Goal: Task Accomplishment & Management: Use online tool/utility

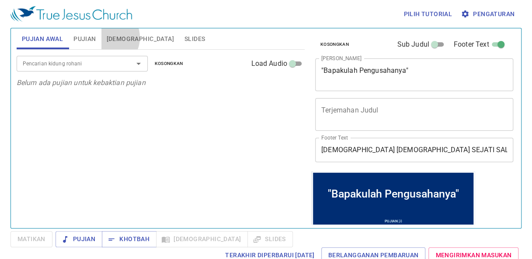
click at [106, 38] on button "[DEMOGRAPHIC_DATA]" at bounding box center [140, 38] width 78 height 21
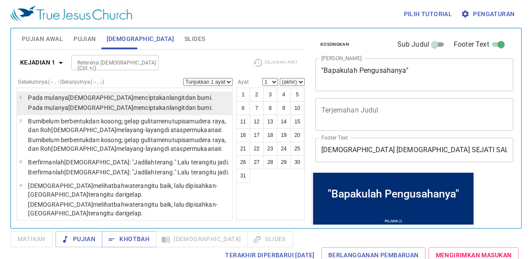
click at [64, 102] on td "Pada mulanya Allah menciptakan langit dan bumi ." at bounding box center [120, 98] width 184 height 10
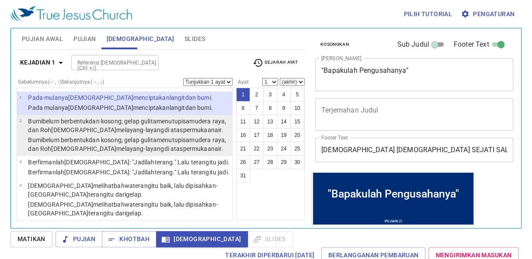
click at [205, 127] on p "Bumi belum berbentuk dan kosong ; gelap gulita menutupi samudera raya , dan Roh…" at bounding box center [128, 125] width 201 height 17
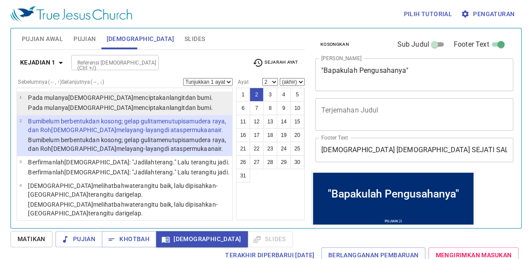
click at [193, 110] on li "1 Pada mulanya Allah menciptakan langit dan bumi . Pada mulanya Allah menciptak…" at bounding box center [124, 104] width 215 height 24
select select "1"
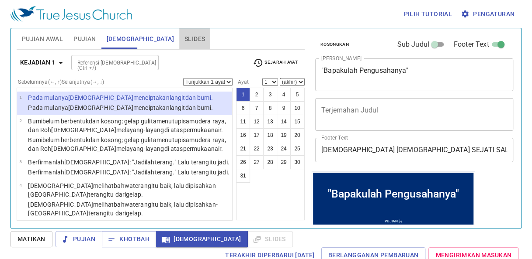
click at [184, 38] on span "Slides" at bounding box center [194, 39] width 21 height 11
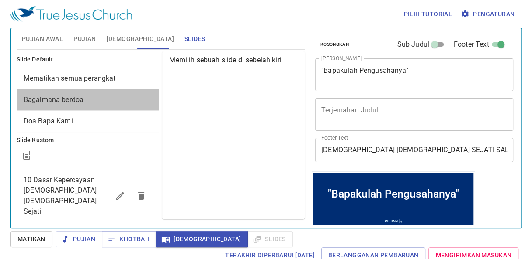
click at [107, 105] on div "Bagaimana berdoa" at bounding box center [88, 100] width 142 height 21
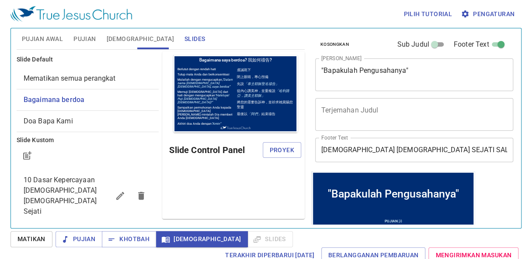
click at [476, 15] on span "Pengaturan" at bounding box center [488, 14] width 52 height 11
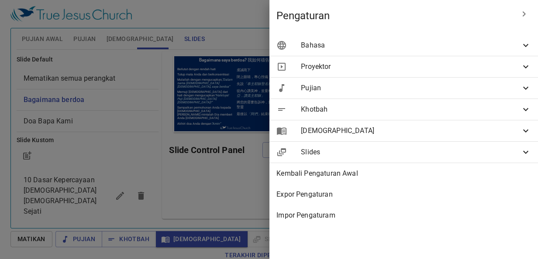
click at [480, 38] on div "Bahasa" at bounding box center [403, 45] width 269 height 21
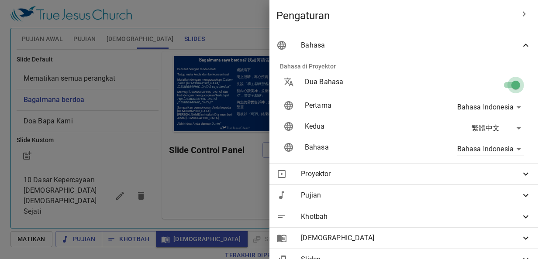
click at [501, 89] on input "checkbox" at bounding box center [516, 87] width 50 height 17
checkbox input "false"
click at [227, 173] on div at bounding box center [269, 129] width 538 height 259
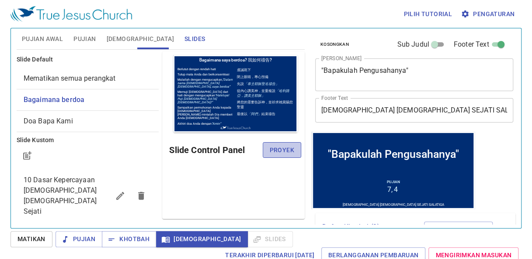
click at [277, 150] on span "Proyek" at bounding box center [281, 150] width 24 height 11
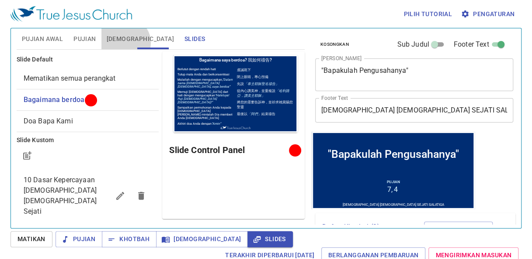
click at [124, 43] on span "[DEMOGRAPHIC_DATA]" at bounding box center [140, 39] width 67 height 11
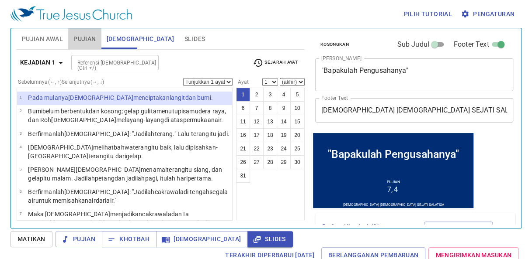
click at [95, 36] on span "Pujian" at bounding box center [84, 39] width 22 height 11
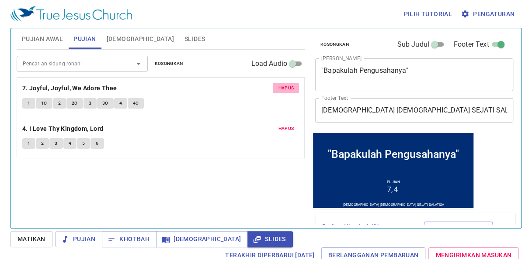
click at [280, 88] on span "Hapus" at bounding box center [286, 88] width 16 height 8
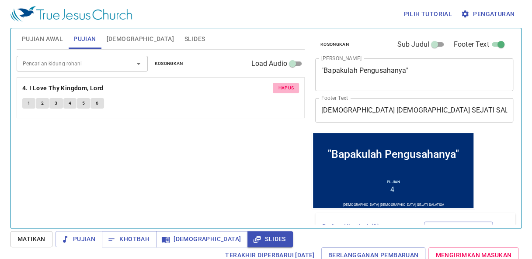
click at [280, 88] on span "Hapus" at bounding box center [286, 88] width 16 height 8
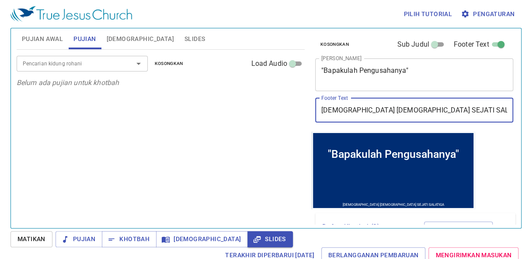
click at [462, 107] on input "[DEMOGRAPHIC_DATA] [DEMOGRAPHIC_DATA] SEJATI SALATIGA" at bounding box center [414, 110] width 198 height 24
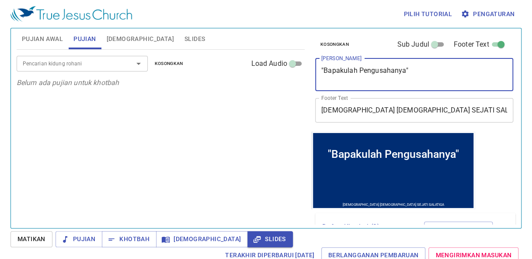
click at [0, 0] on textarea ""Bapakulah Pengusahanya"" at bounding box center [0, 0] width 0 height 0
type textarea ""Sakramen Pe"
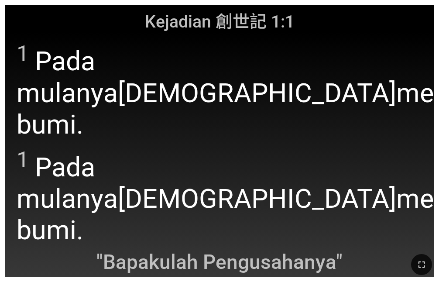
click at [349, 261] on icon "button" at bounding box center [422, 264] width 10 height 10
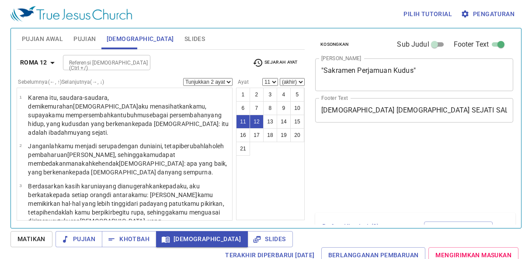
select select "2"
select select "11"
